Goal: Check status

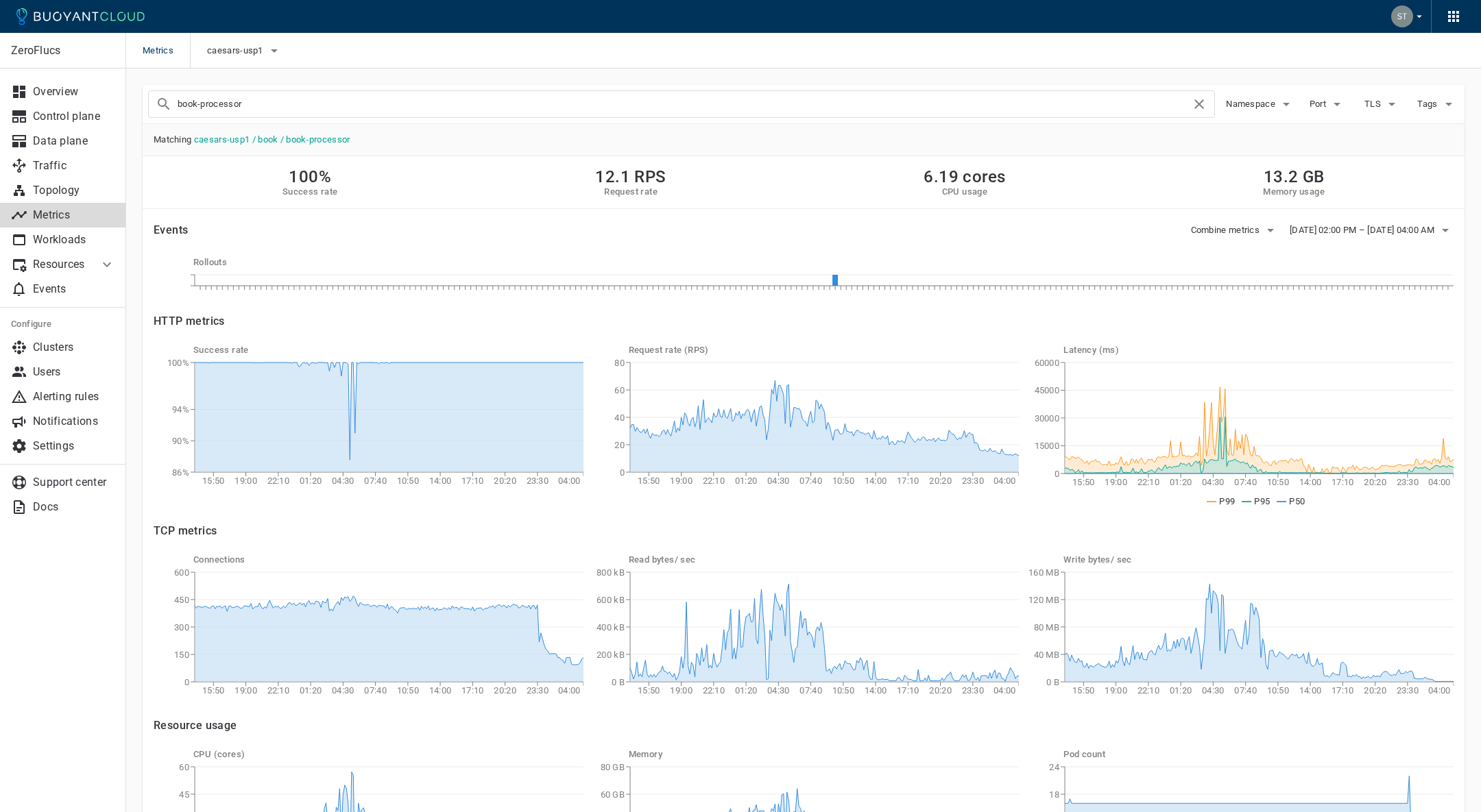
scroll to position [150, 0]
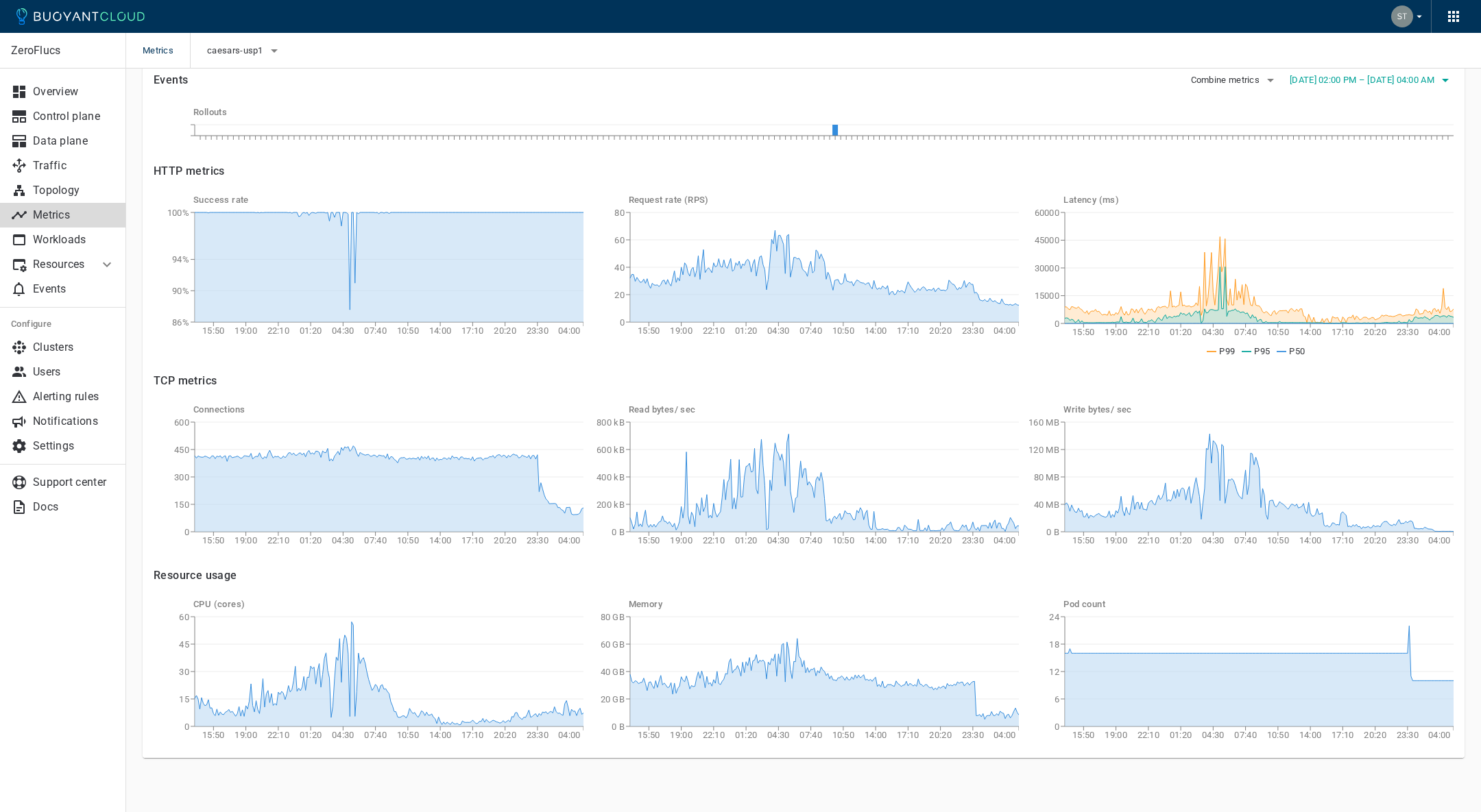
click at [1309, 86] on button "[DATE] 02:00 PM – [DATE] 04:00 AM" at bounding box center [1372, 80] width 164 height 21
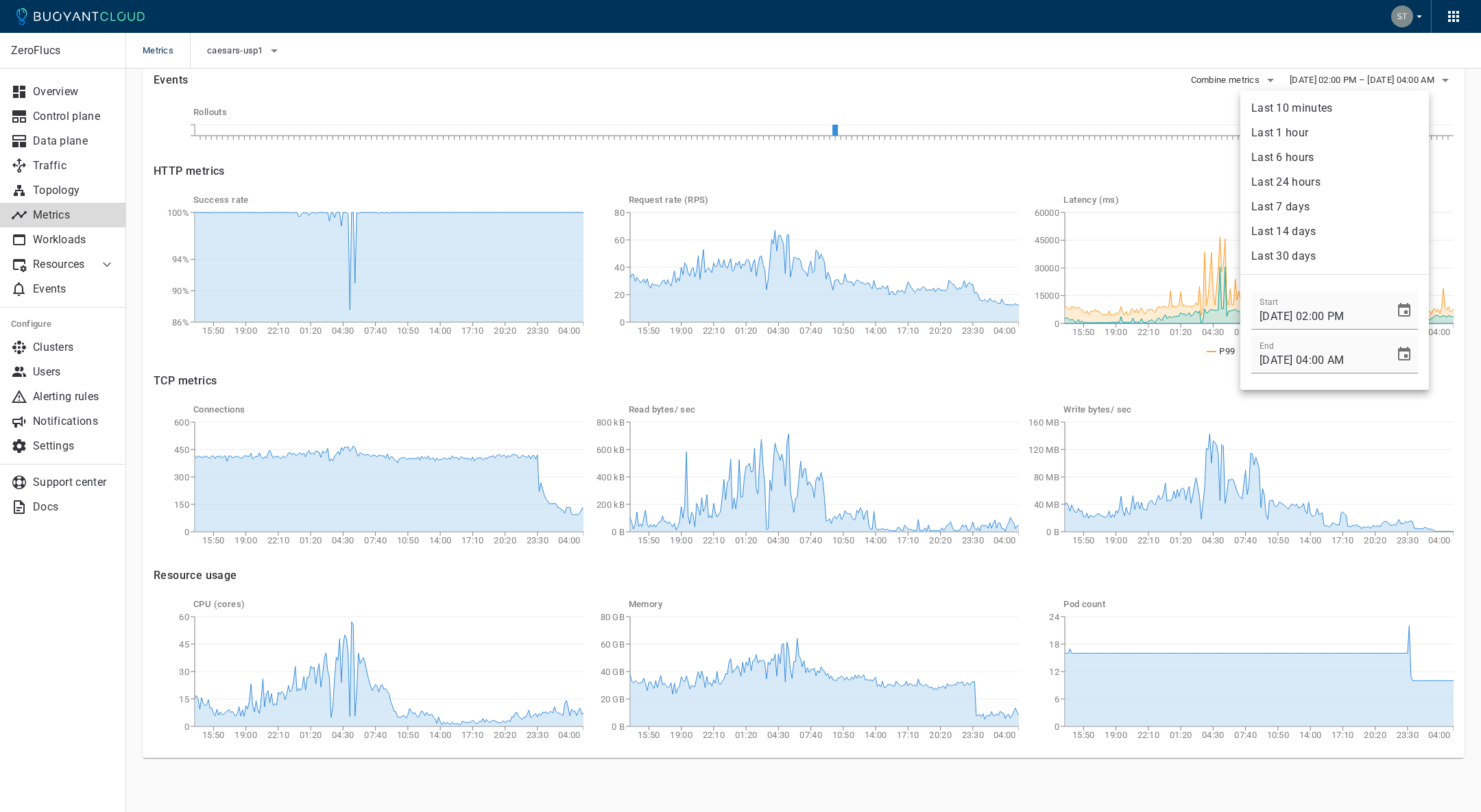
click at [1298, 123] on li "Last 1 hour" at bounding box center [1334, 133] width 189 height 24
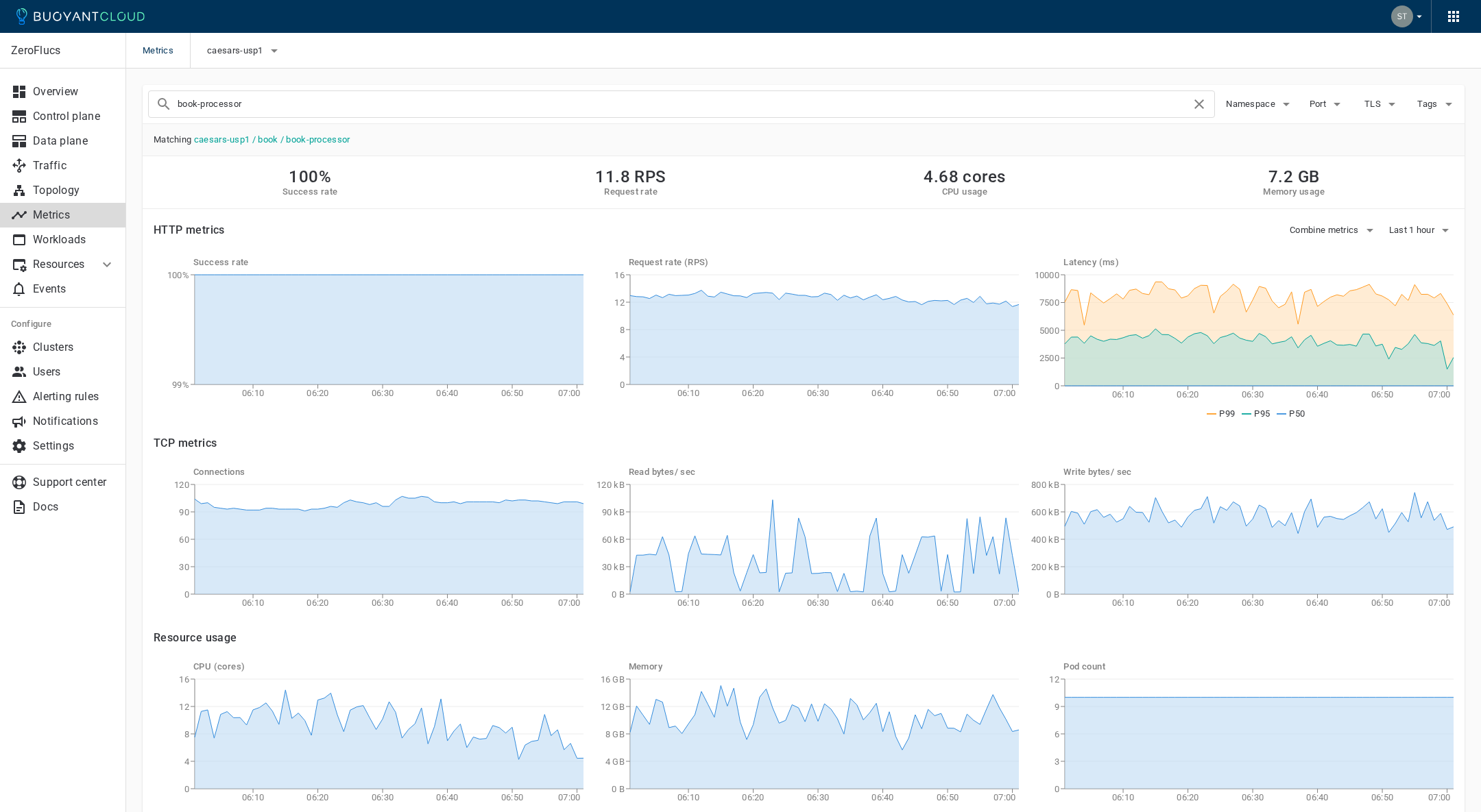
click at [681, 101] on input "book-processor" at bounding box center [684, 104] width 1013 height 19
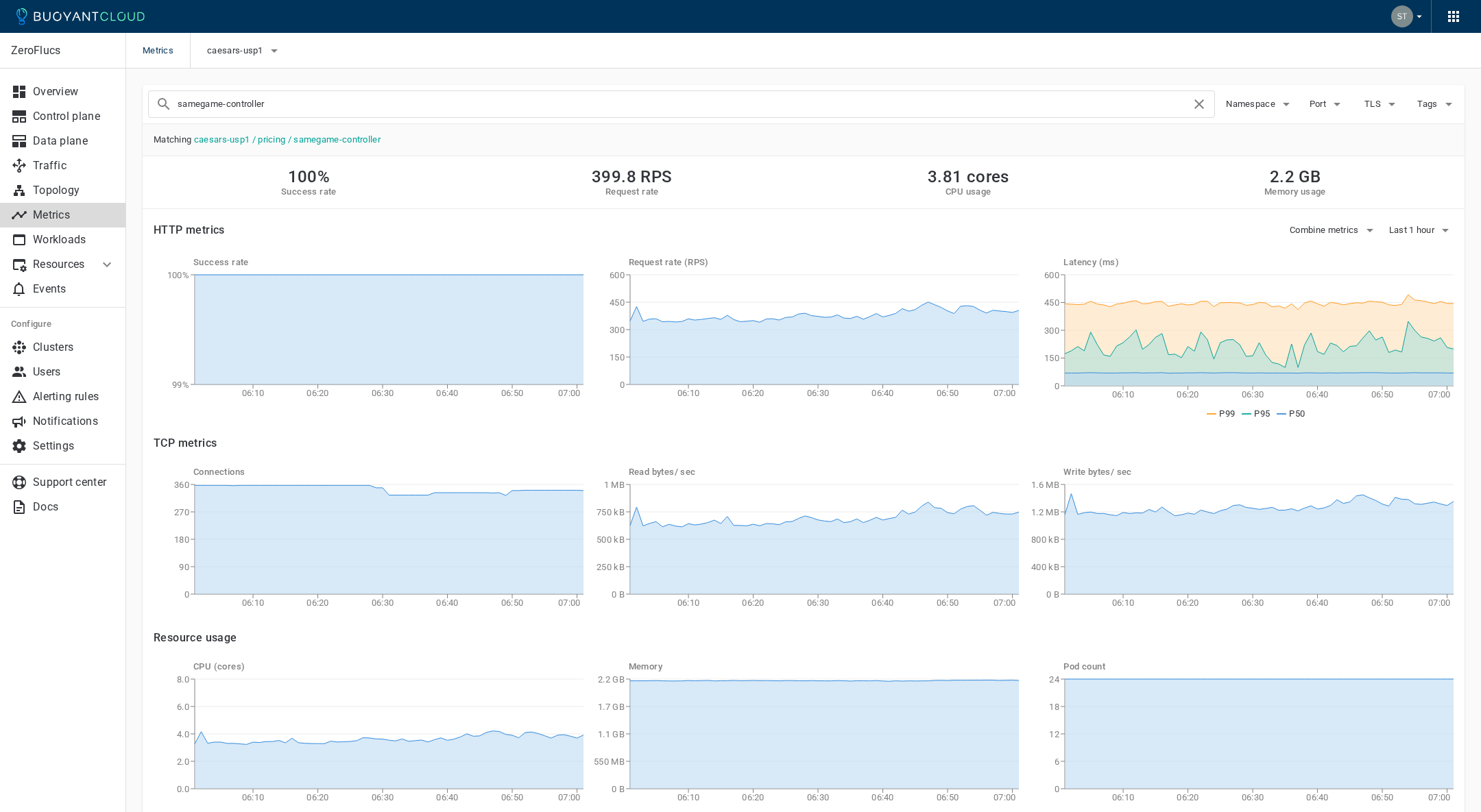
scroll to position [1, 0]
click at [1428, 230] on span "Last 1 hour" at bounding box center [1413, 229] width 48 height 11
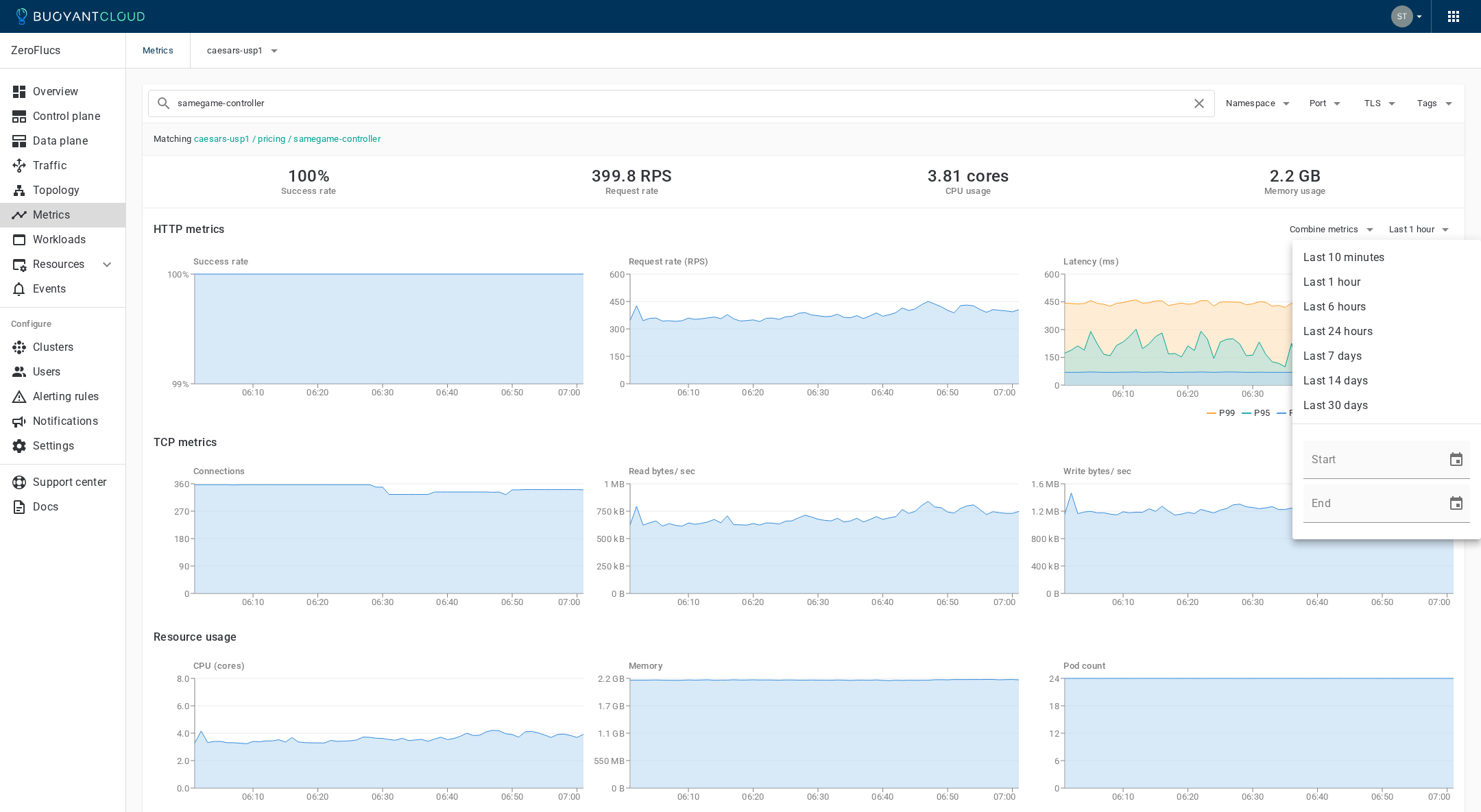
click at [884, 273] on div at bounding box center [740, 406] width 1481 height 812
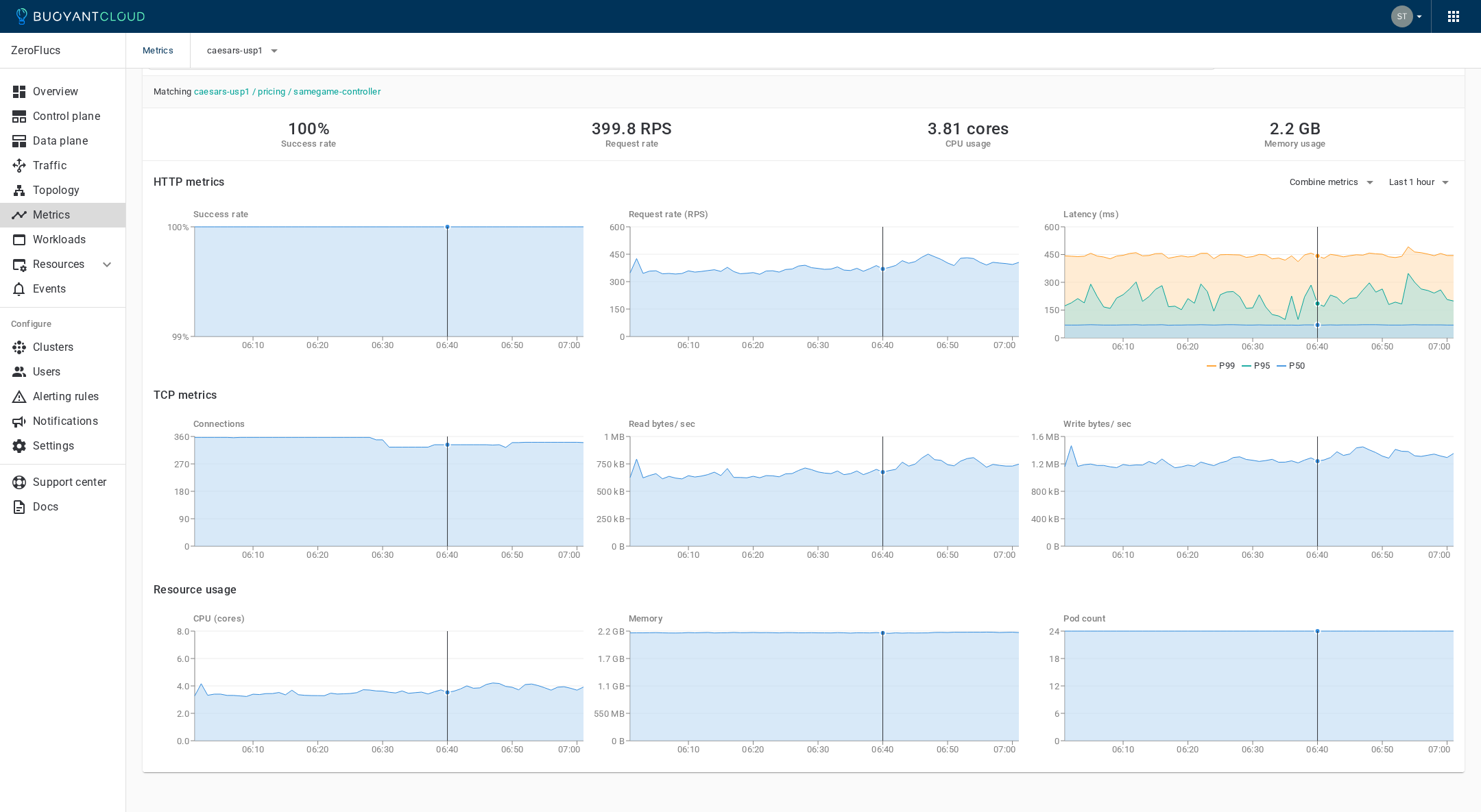
scroll to position [63, 0]
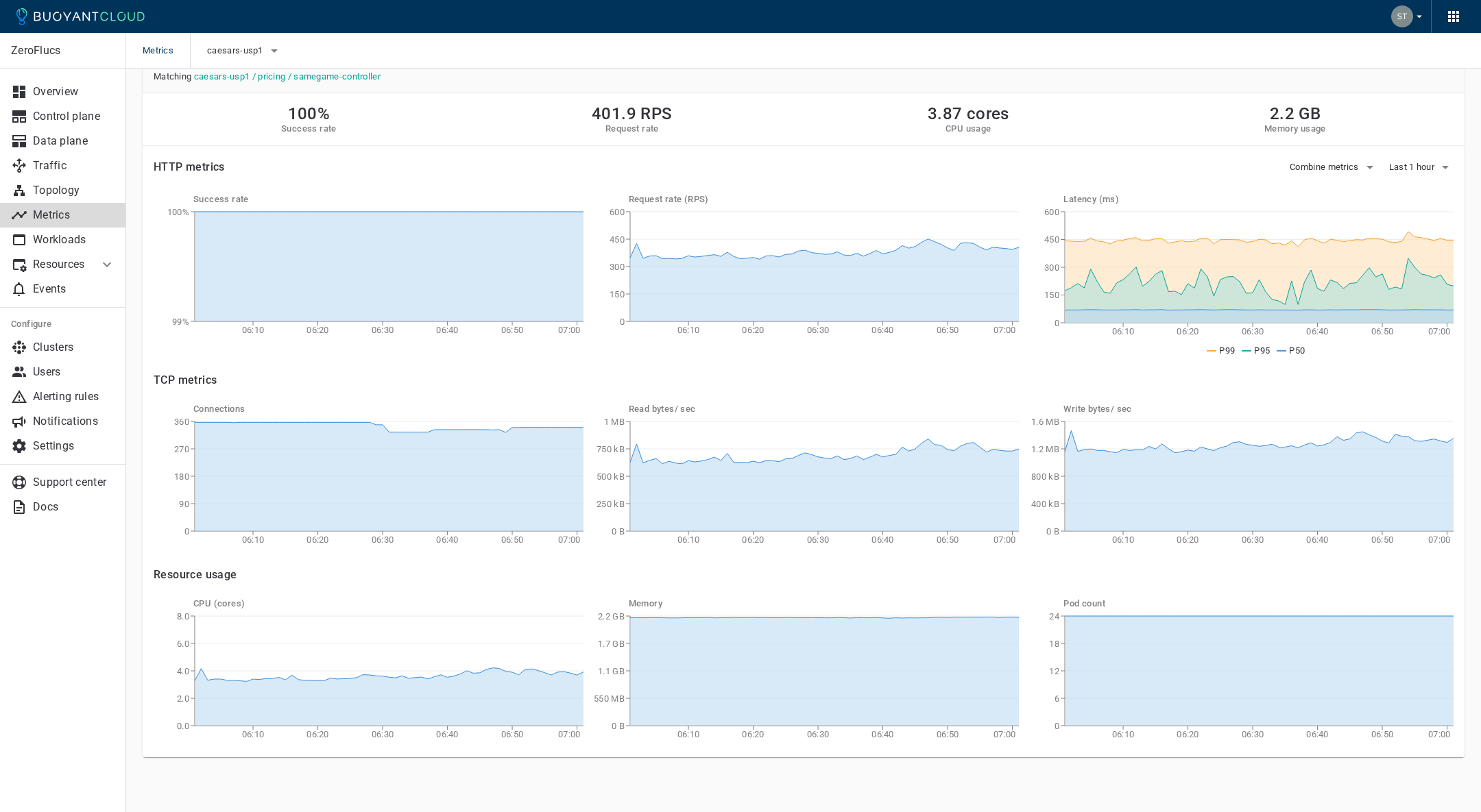
click at [1382, 173] on div "Success rate 06:10 06:20 06:30 06:40 06:50 07:00 99% 100% Request rate (RPS) 06…" at bounding box center [792, 264] width 1322 height 185
click at [1389, 173] on button "Last 1 hour" at bounding box center [1421, 167] width 64 height 21
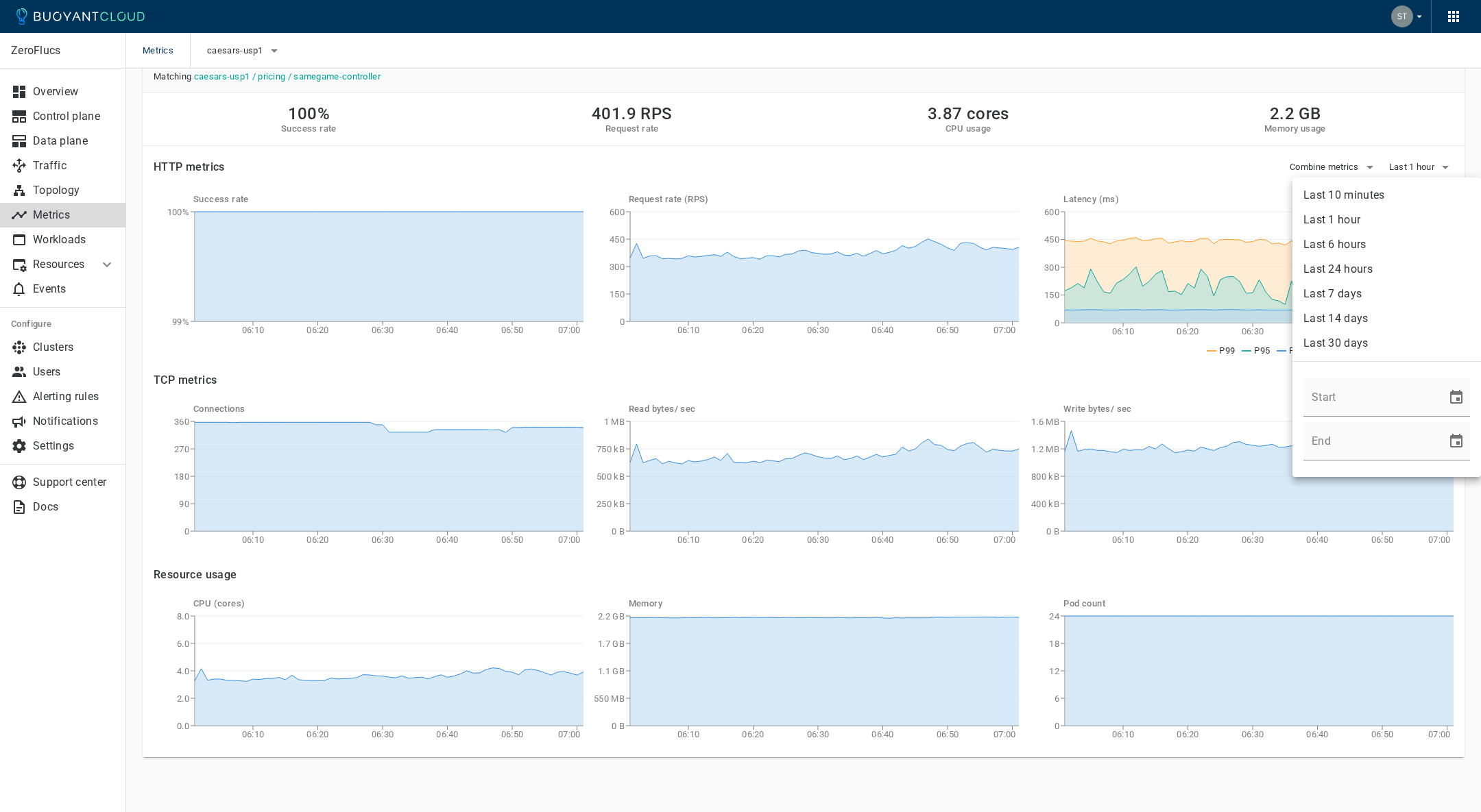
click at [1361, 276] on li "Last 24 hours" at bounding box center [1387, 270] width 189 height 24
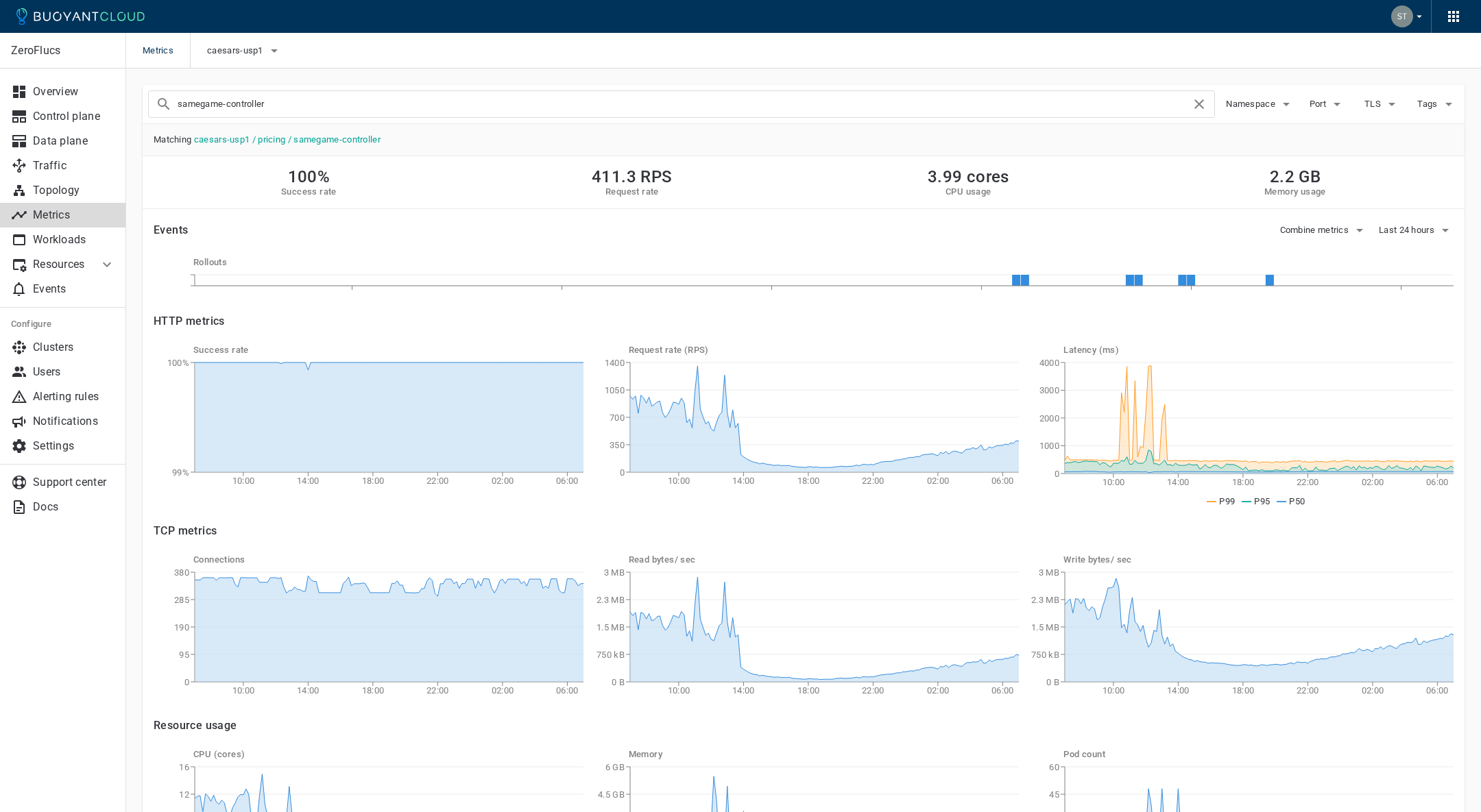
click at [1400, 247] on div "Rollouts" at bounding box center [795, 269] width 1317 height 57
click at [833, 115] on div "samegame-controller" at bounding box center [682, 104] width 1067 height 27
click at [824, 108] on input "samegame-controller" at bounding box center [684, 104] width 1013 height 19
type input "object"
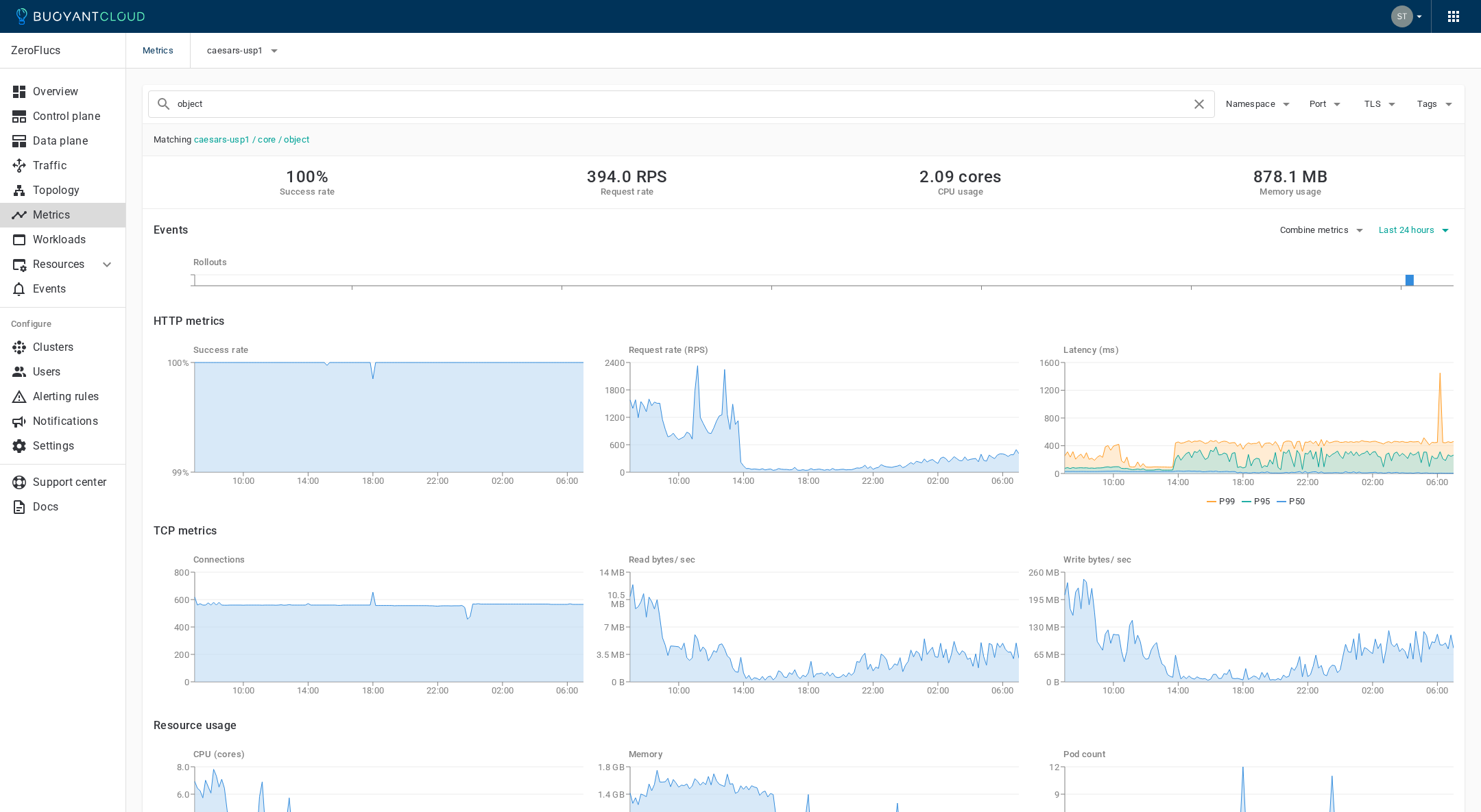
click at [1413, 222] on button "Last 24 hours" at bounding box center [1417, 230] width 75 height 21
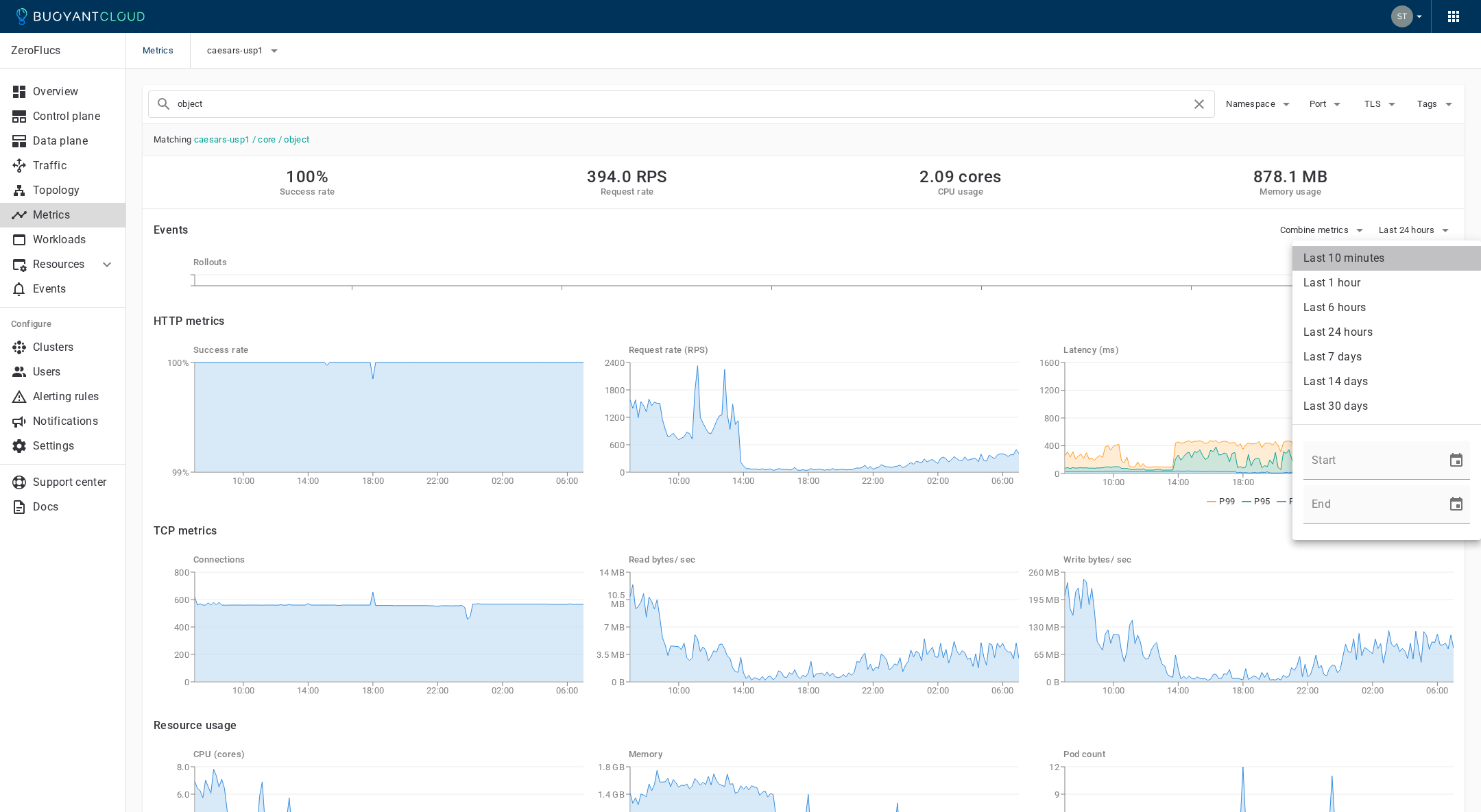
click at [1387, 257] on li "Last 10 minutes" at bounding box center [1387, 258] width 189 height 24
